Goal: Information Seeking & Learning: Learn about a topic

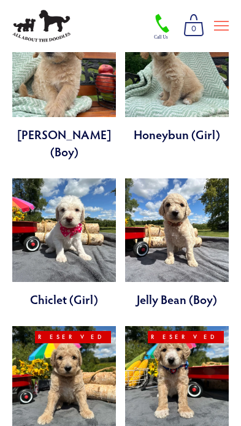
scroll to position [837, 0]
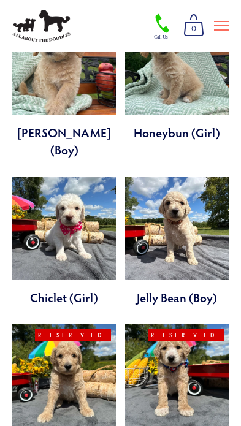
click at [203, 205] on link at bounding box center [176, 240] width 103 height 129
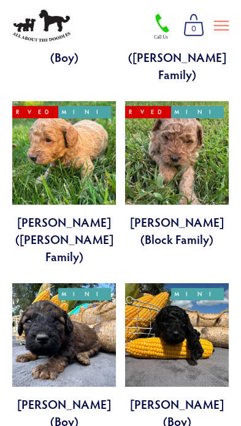
scroll to position [1755, 0]
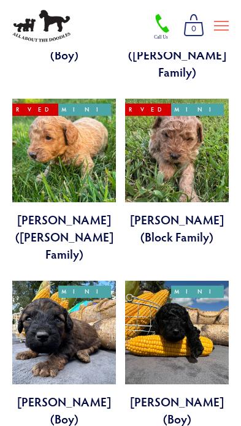
click at [102, 280] on link at bounding box center [63, 353] width 103 height 146
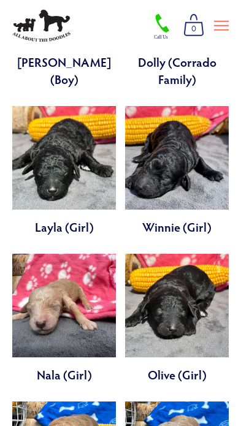
scroll to position [2450, 0]
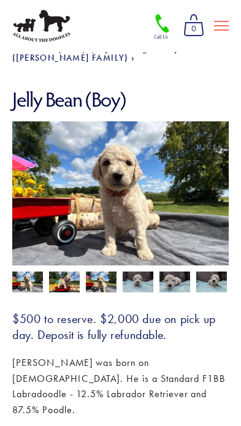
scroll to position [83, 0]
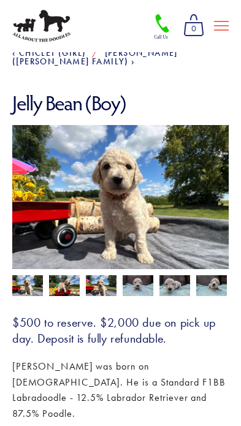
click at [167, 276] on img at bounding box center [174, 286] width 31 height 23
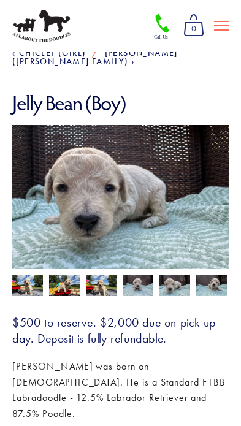
click at [207, 279] on img at bounding box center [211, 286] width 31 height 23
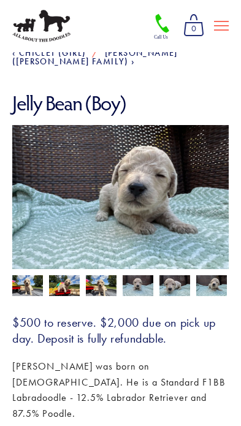
click at [74, 282] on img at bounding box center [64, 286] width 31 height 23
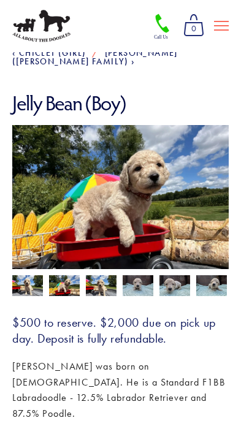
click at [33, 281] on img at bounding box center [27, 286] width 31 height 23
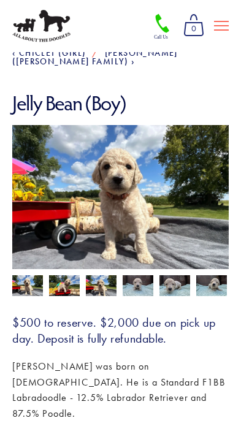
click at [106, 279] on img at bounding box center [101, 286] width 31 height 23
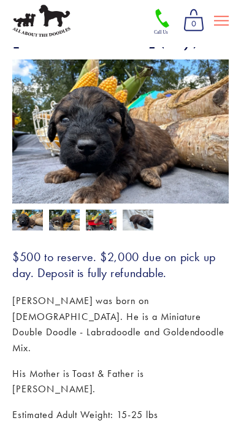
scroll to position [146, 0]
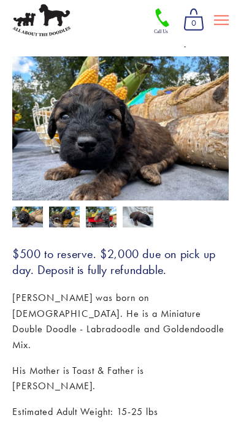
click at [140, 215] on img at bounding box center [137, 223] width 31 height 23
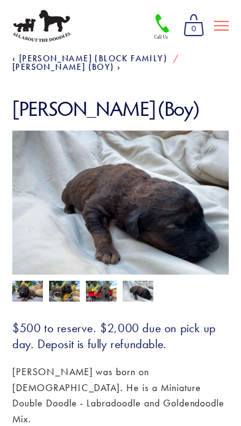
scroll to position [75, 0]
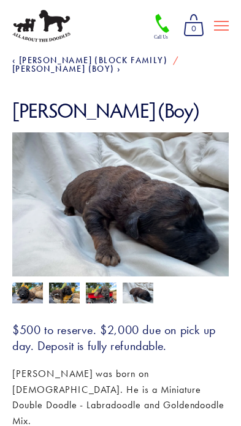
click at [29, 282] on img at bounding box center [27, 293] width 31 height 23
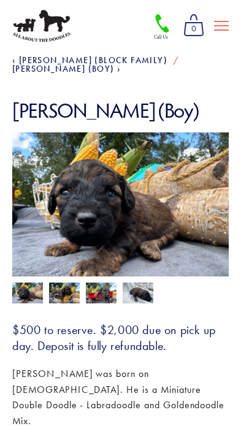
click at [70, 282] on img at bounding box center [64, 293] width 31 height 23
